Goal: Task Accomplishment & Management: Manage account settings

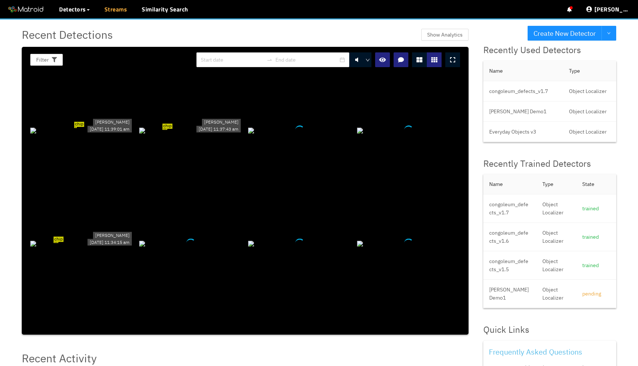
click at [109, 8] on link "Streams" at bounding box center [116, 9] width 23 height 9
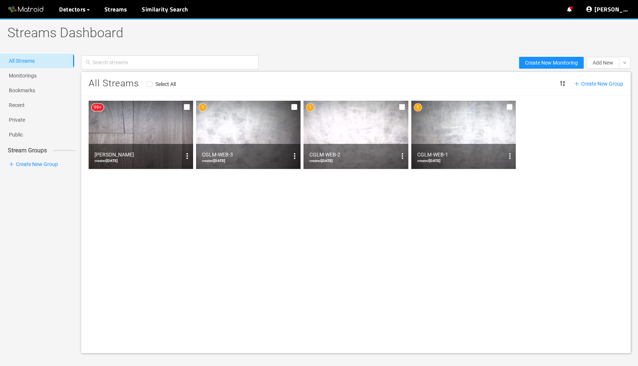
click at [181, 160] on div at bounding box center [187, 156] width 12 height 12
click at [185, 158] on icon "options" at bounding box center [187, 156] width 9 height 9
click at [180, 193] on span "Delete" at bounding box center [175, 192] width 14 height 8
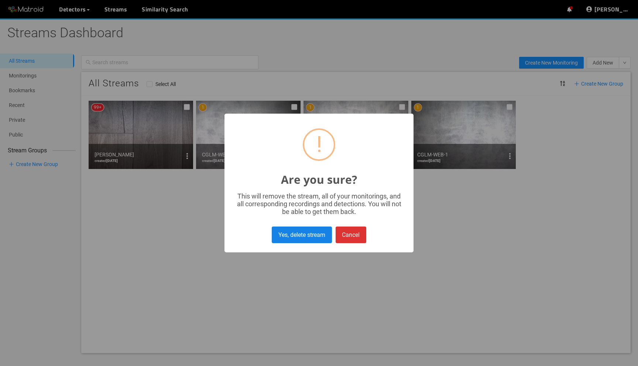
click at [293, 234] on button "Yes, delete stream" at bounding box center [302, 235] width 60 height 17
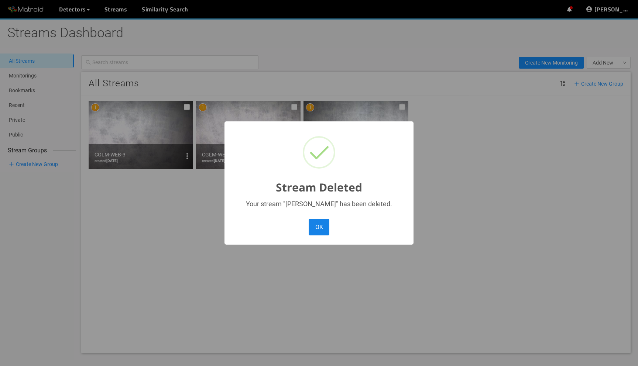
click at [320, 220] on button "OK" at bounding box center [319, 227] width 21 height 17
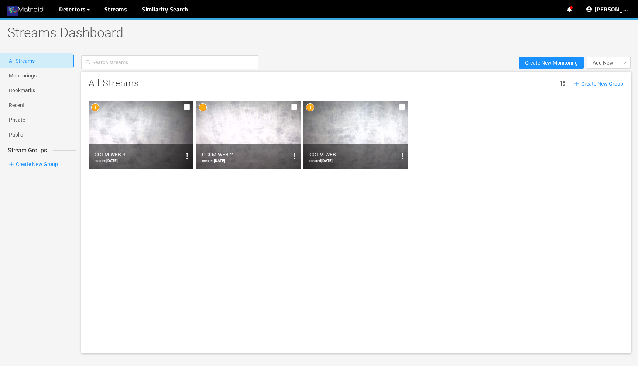
click at [35, 7] on img at bounding box center [25, 9] width 37 height 11
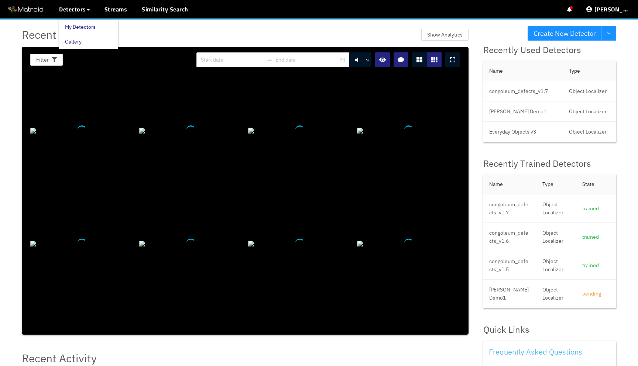
click at [78, 28] on link "My Detectors" at bounding box center [80, 27] width 31 height 15
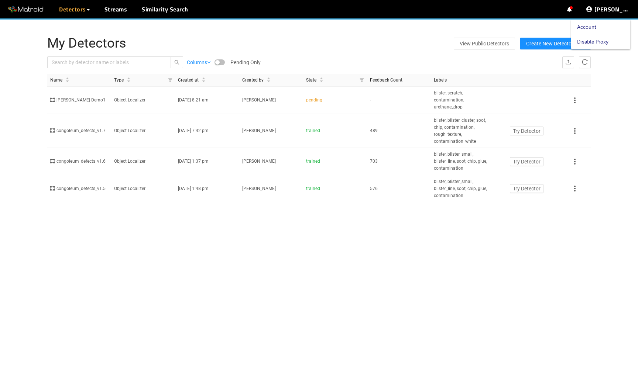
click at [608, 42] on link "Disable Proxy" at bounding box center [592, 41] width 31 height 15
